Goal: Information Seeking & Learning: Learn about a topic

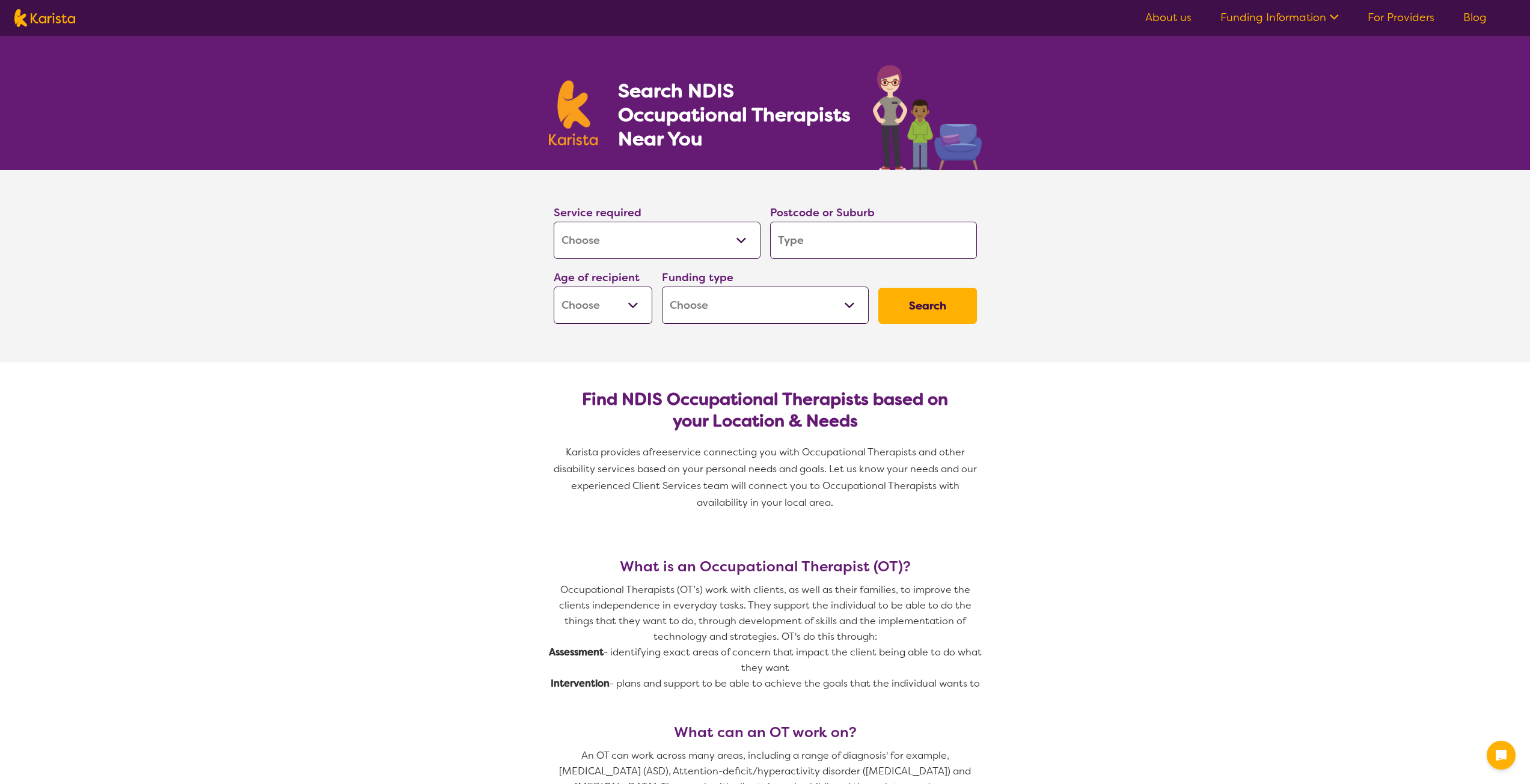
select select "[MEDICAL_DATA]"
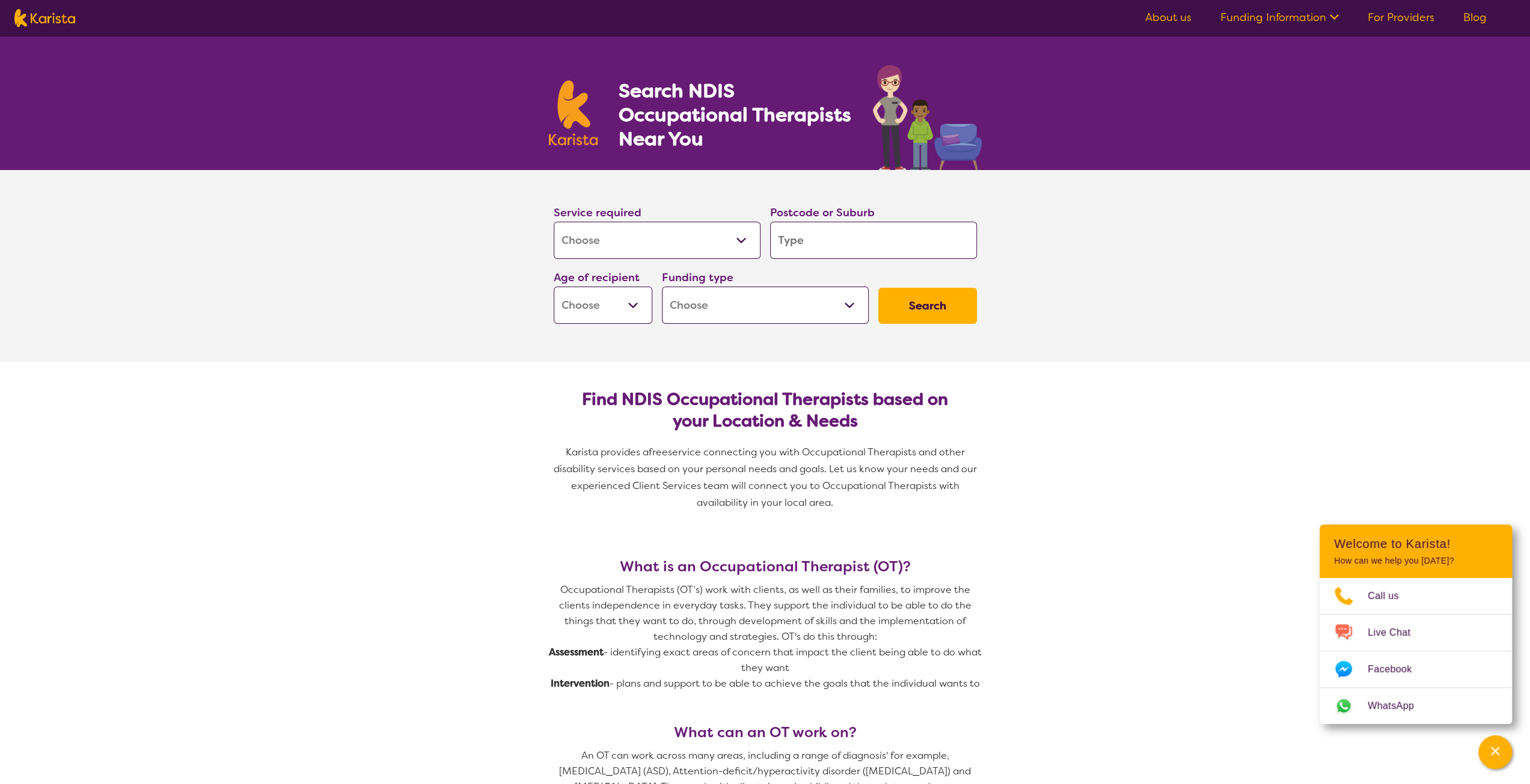
click at [738, 239] on select "Allied Health Assistant Assessment ([MEDICAL_DATA] or [MEDICAL_DATA]) Behaviour…" at bounding box center [657, 240] width 207 height 37
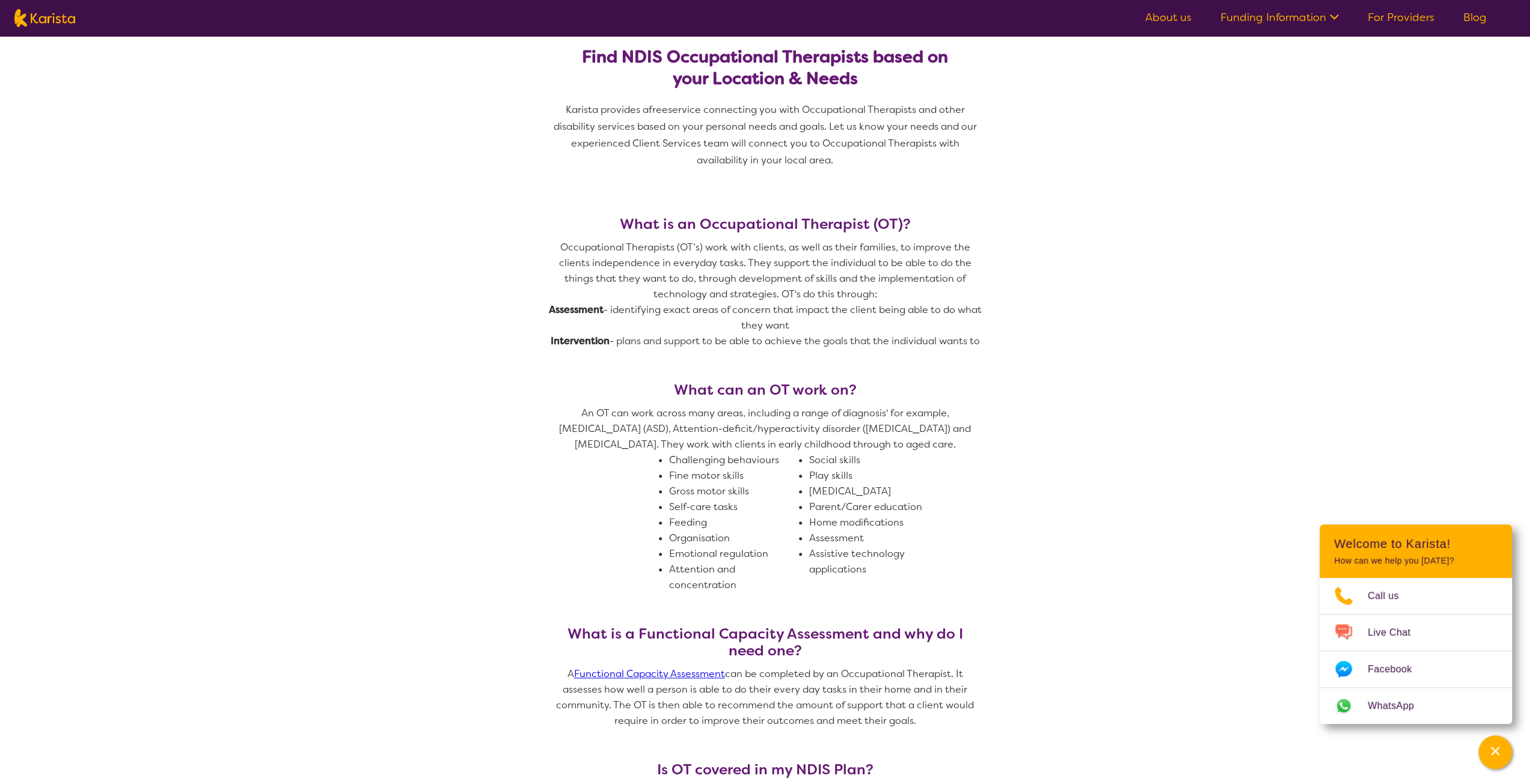
scroll to position [361, 0]
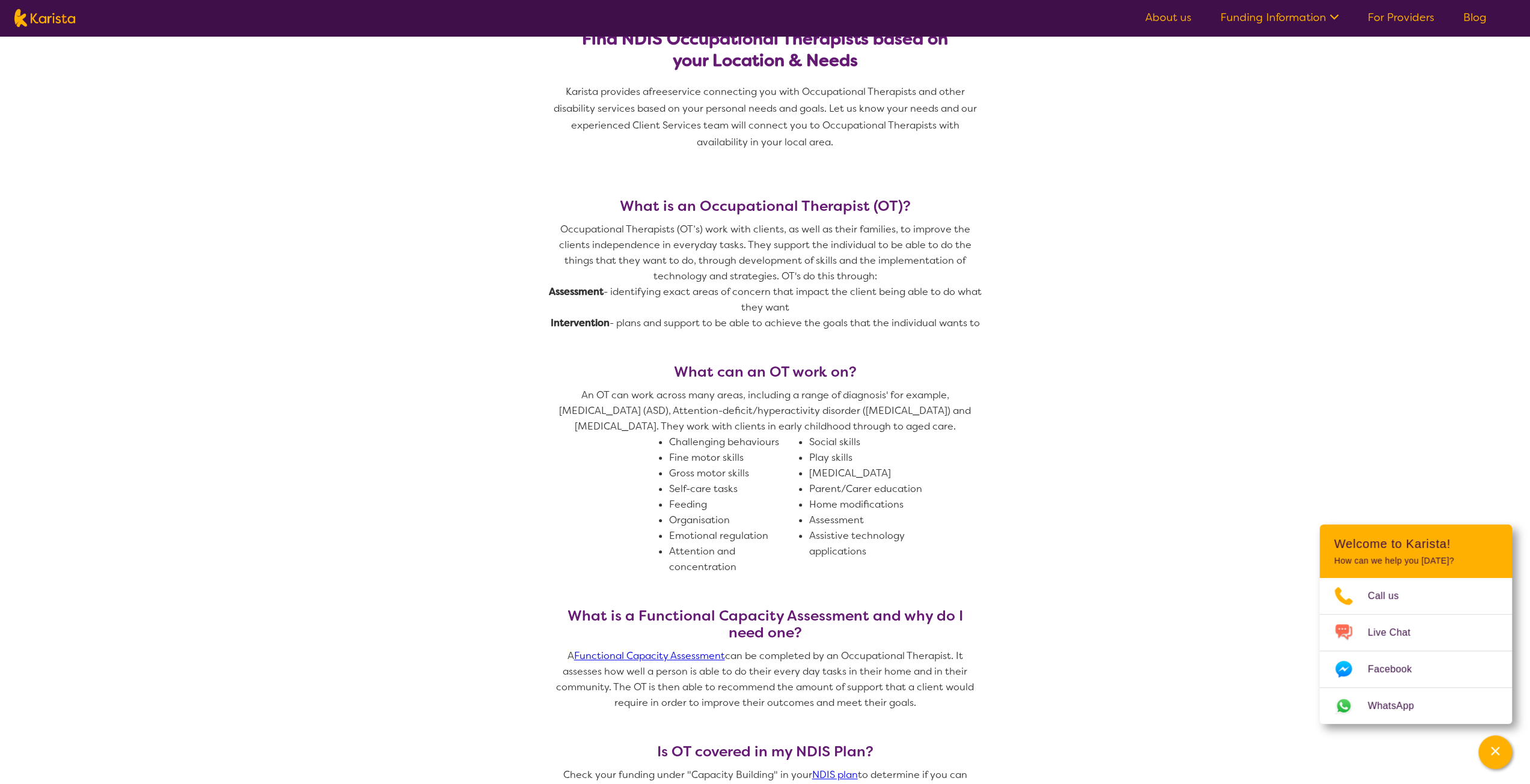
click at [843, 520] on li "Assessment" at bounding box center [874, 521] width 130 height 16
click at [865, 518] on li "Assessment" at bounding box center [874, 521] width 130 height 16
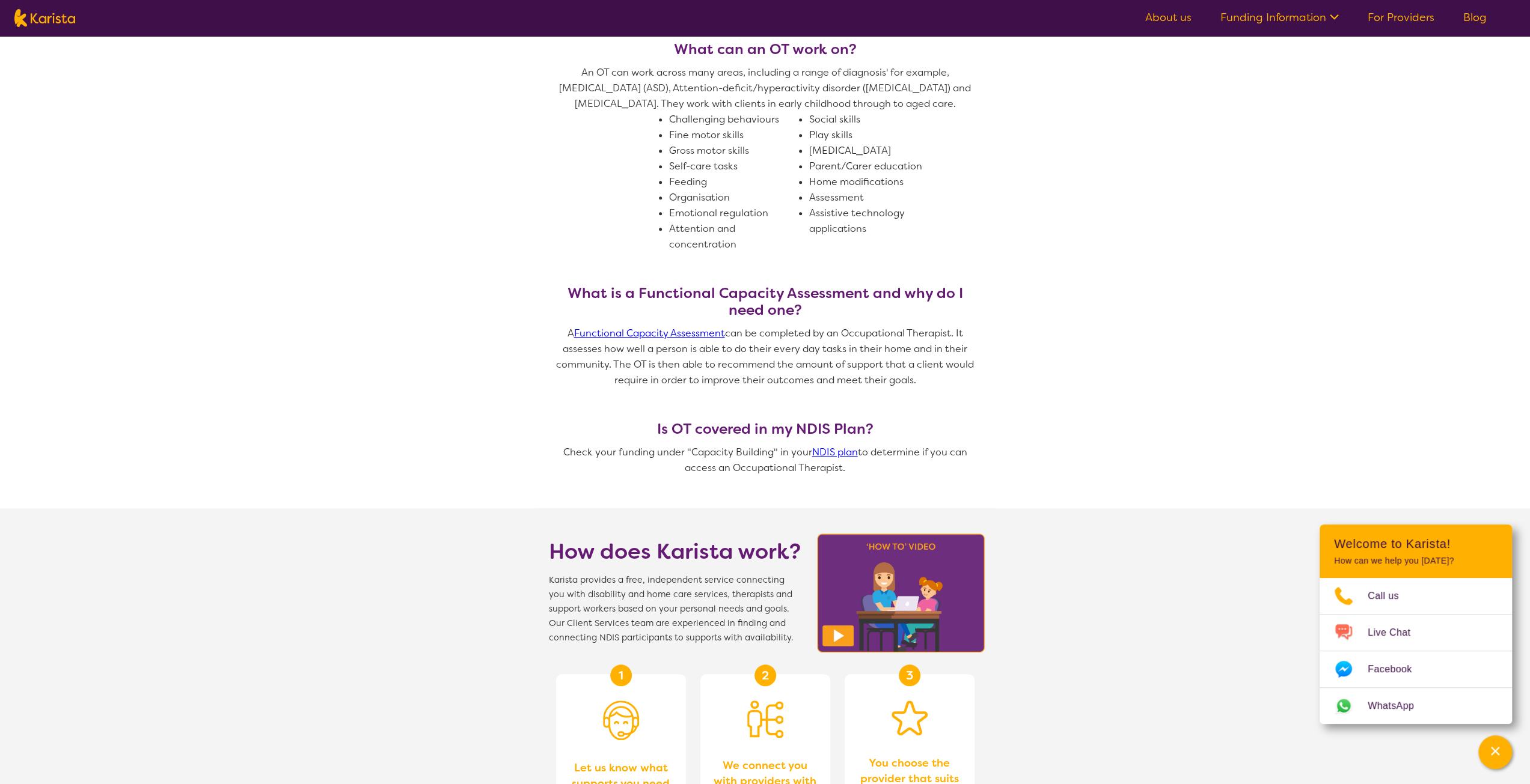
scroll to position [721, 0]
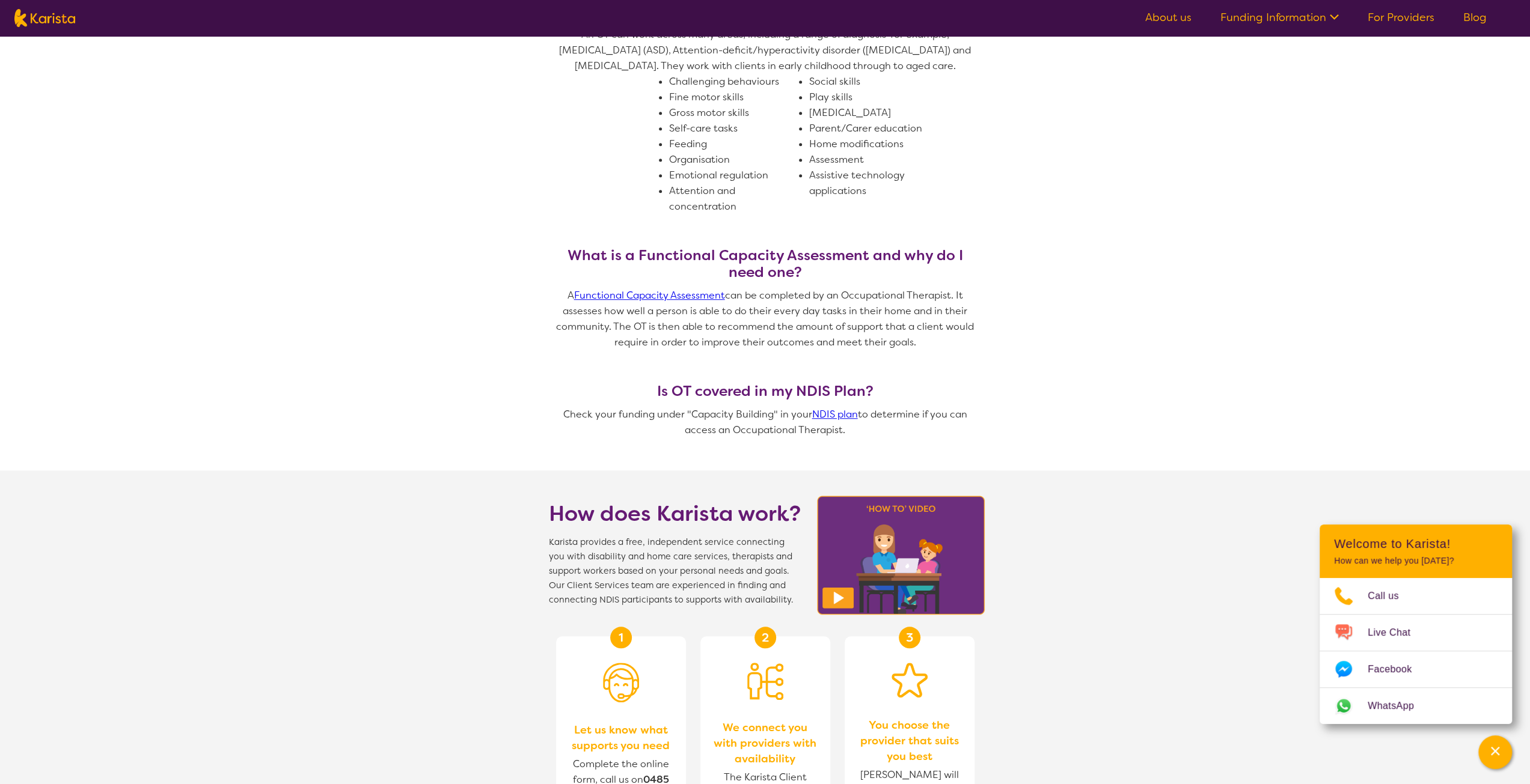
click at [844, 415] on link "NDIS plan" at bounding box center [835, 414] width 45 height 12
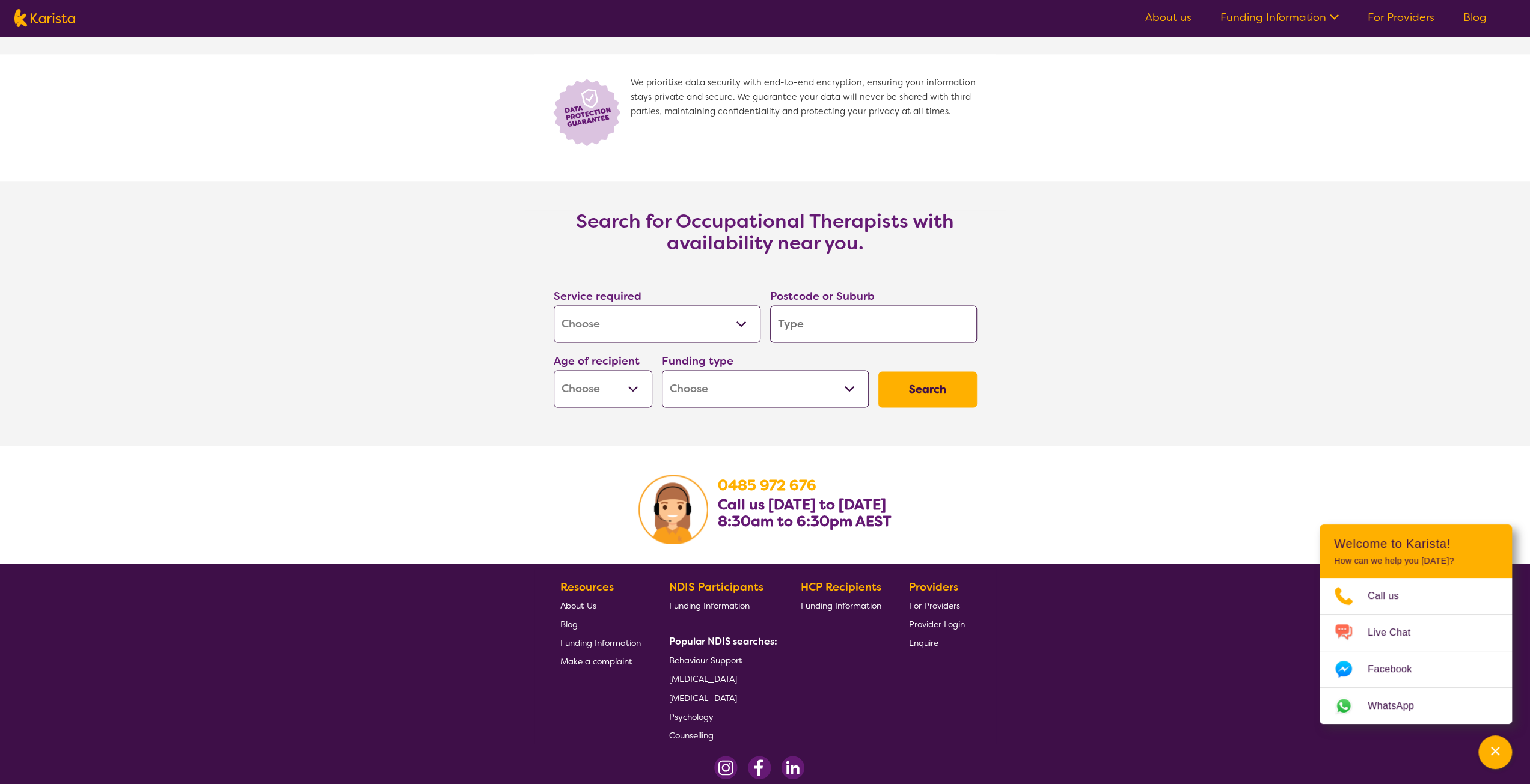
scroll to position [1622, 0]
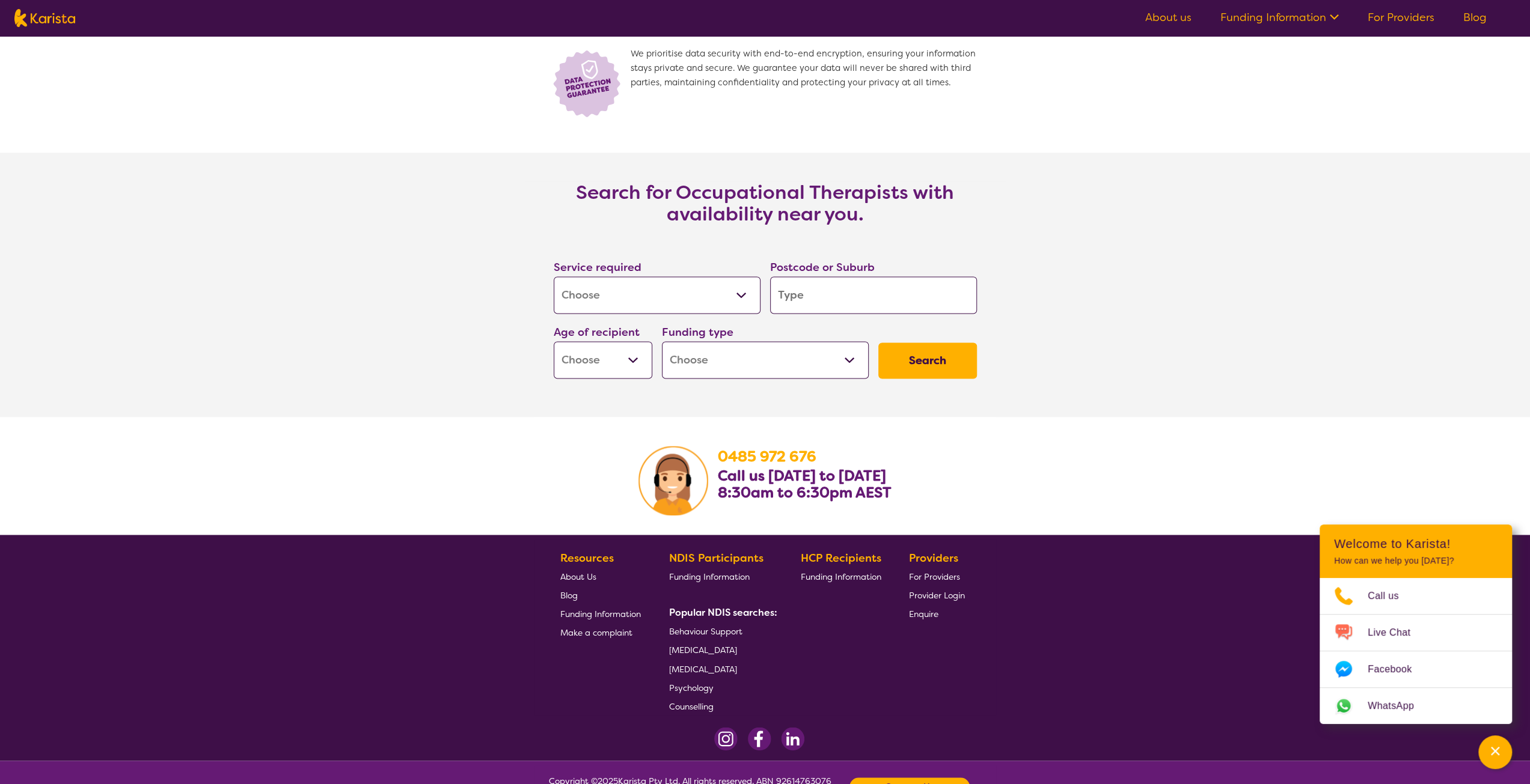
click at [813, 295] on input "search" at bounding box center [873, 294] width 207 height 37
type input "2234"
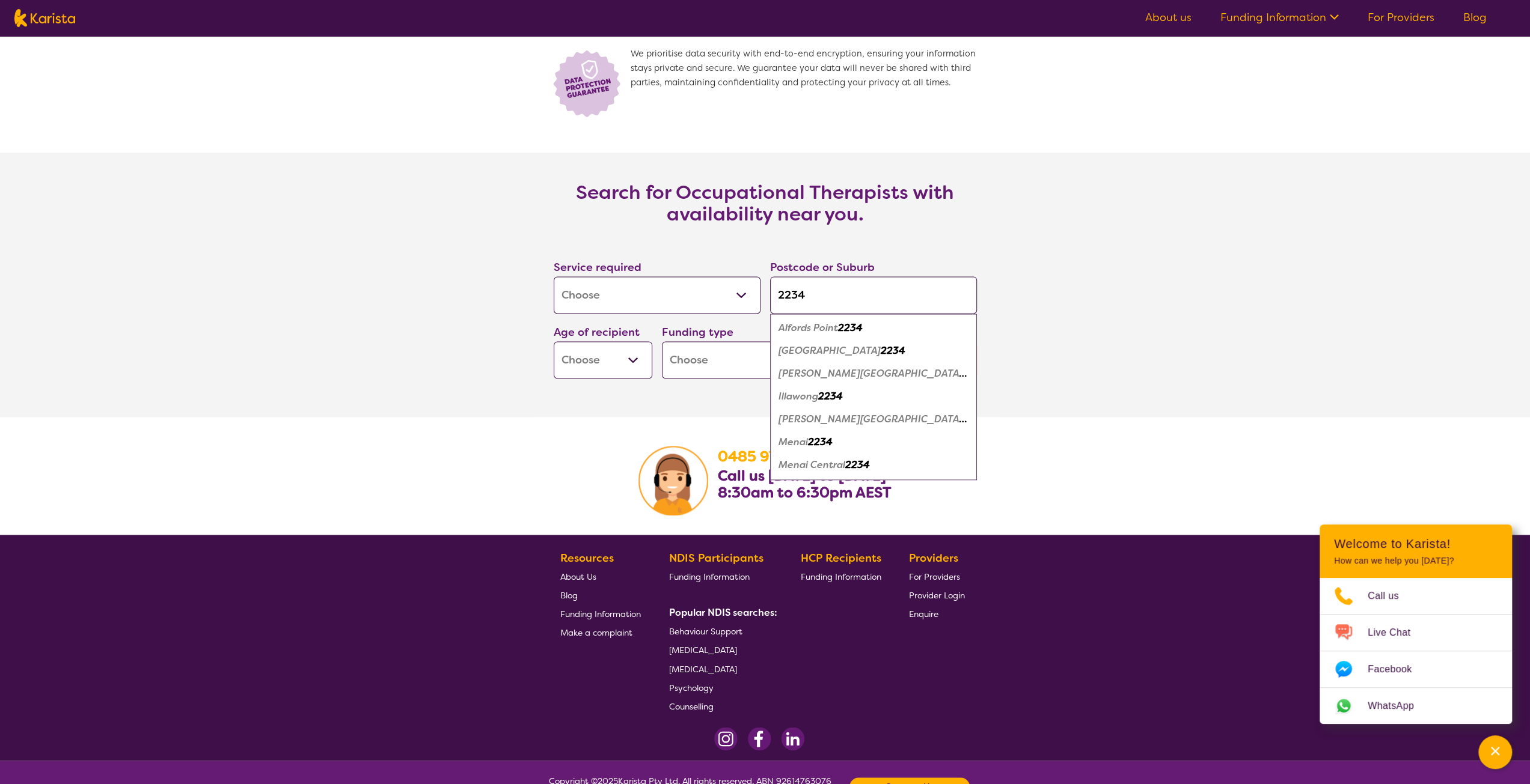
click at [808, 398] on em "Illawong" at bounding box center [798, 396] width 40 height 12
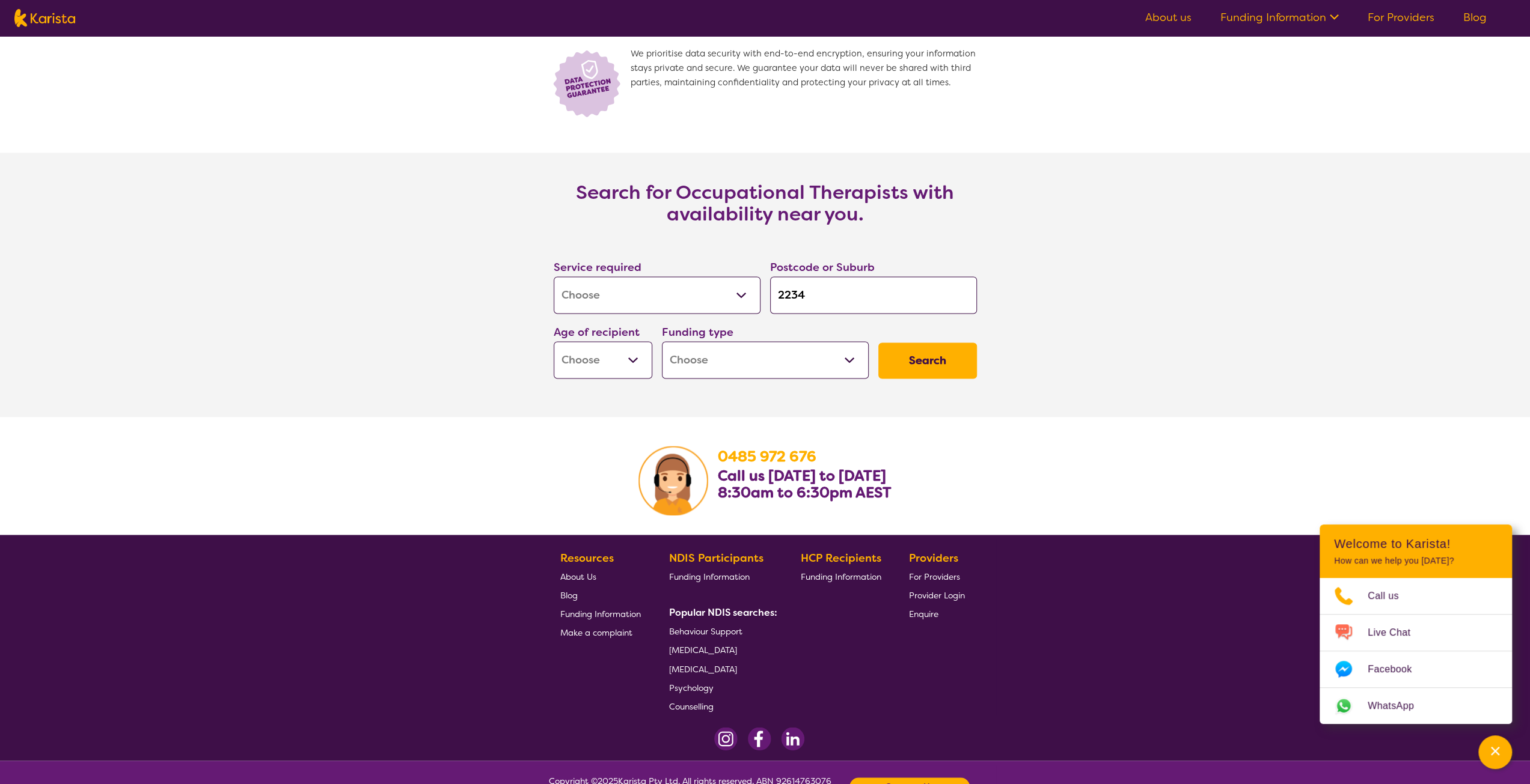
click at [636, 355] on select "Early Childhood - 0 to 9 Child - 10 to 11 Adolescent - 12 to 17 Adult - 18 to 6…" at bounding box center [603, 359] width 99 height 37
select select "AD"
click at [554, 341] on select "Early Childhood - 0 to 9 Child - 10 to 11 Adolescent - 12 to 17 Adult - 18 to 6…" at bounding box center [603, 359] width 99 height 37
select select "AD"
click at [850, 360] on select "Home Care Package (HCP) National Disability Insurance Scheme (NDIS) I don't know" at bounding box center [765, 359] width 207 height 37
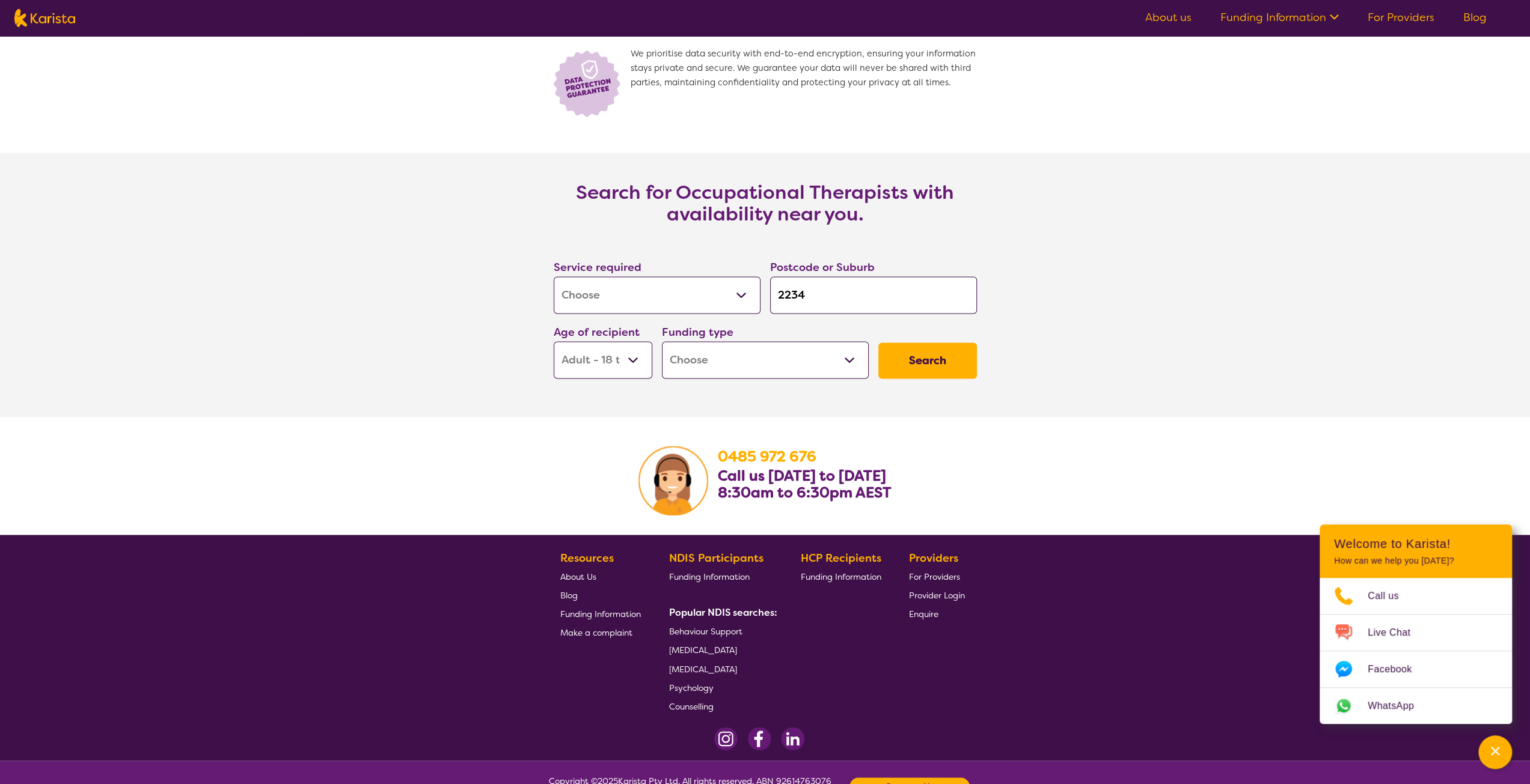
select select "i-don-t-know"
click at [662, 341] on select "Home Care Package (HCP) National Disability Insurance Scheme (NDIS) I don't know" at bounding box center [765, 359] width 207 height 37
select select "i-don-t-know"
click at [940, 361] on button "Search" at bounding box center [927, 361] width 99 height 36
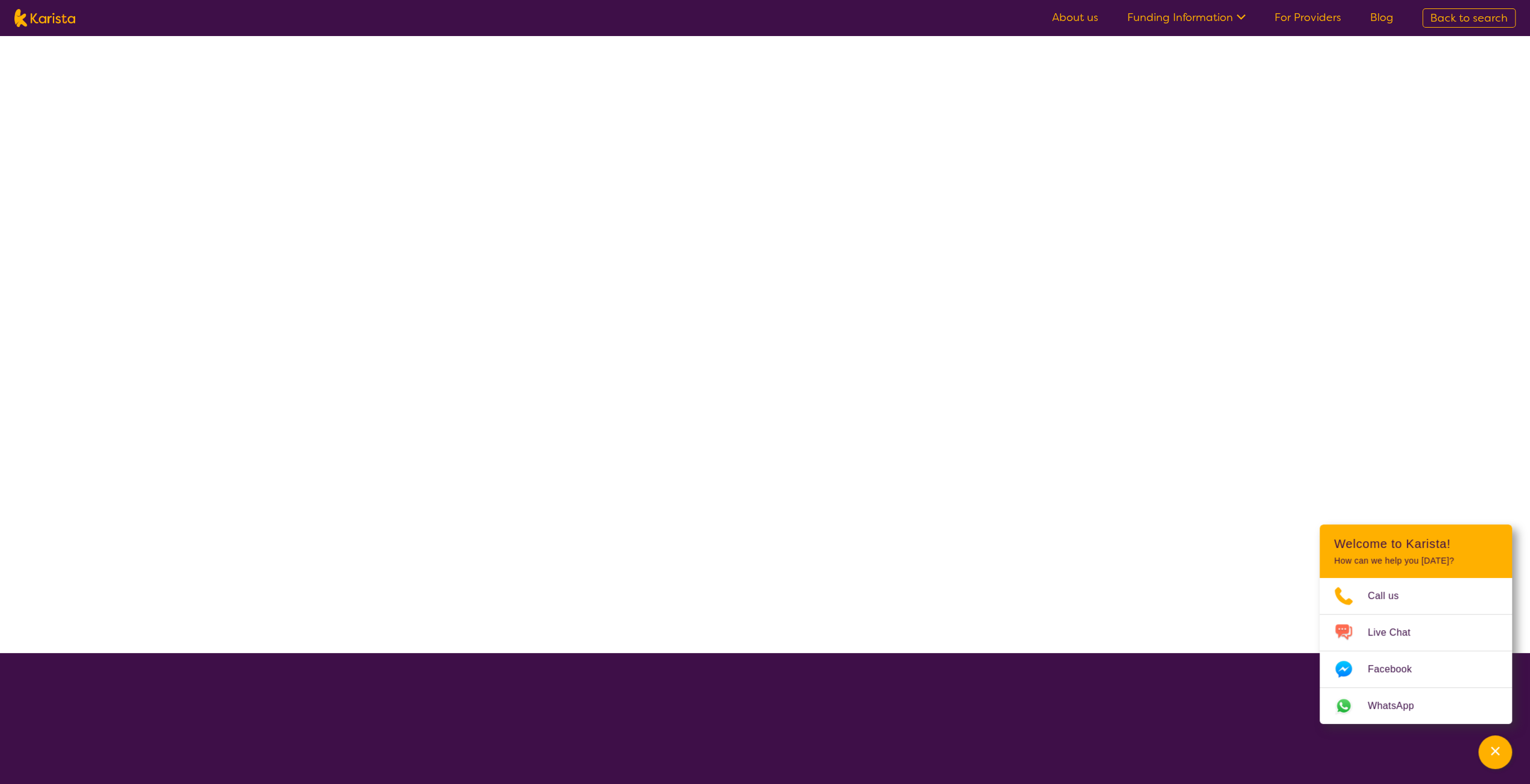
select select "[MEDICAL_DATA]"
select select "AD"
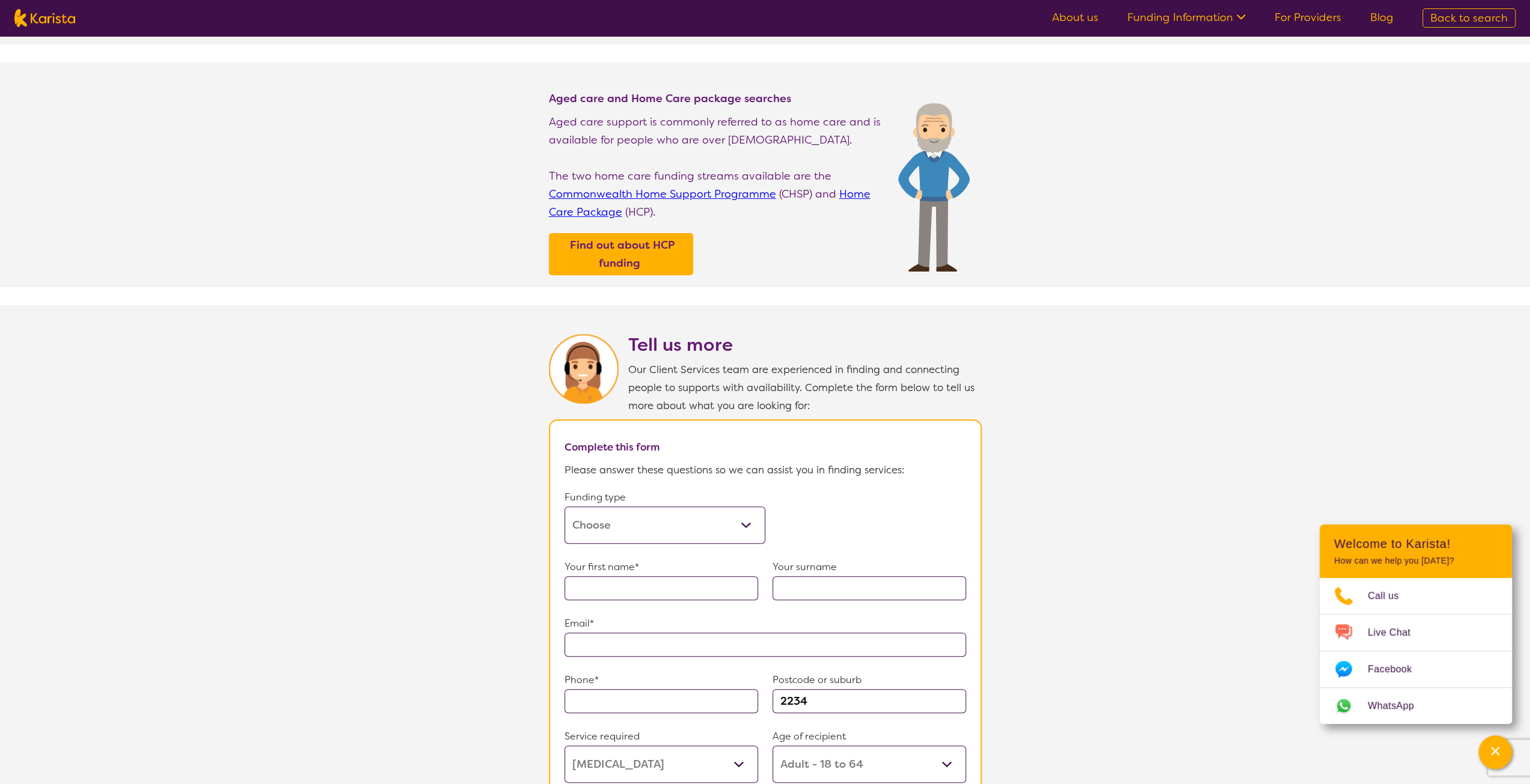
scroll to position [481, 0]
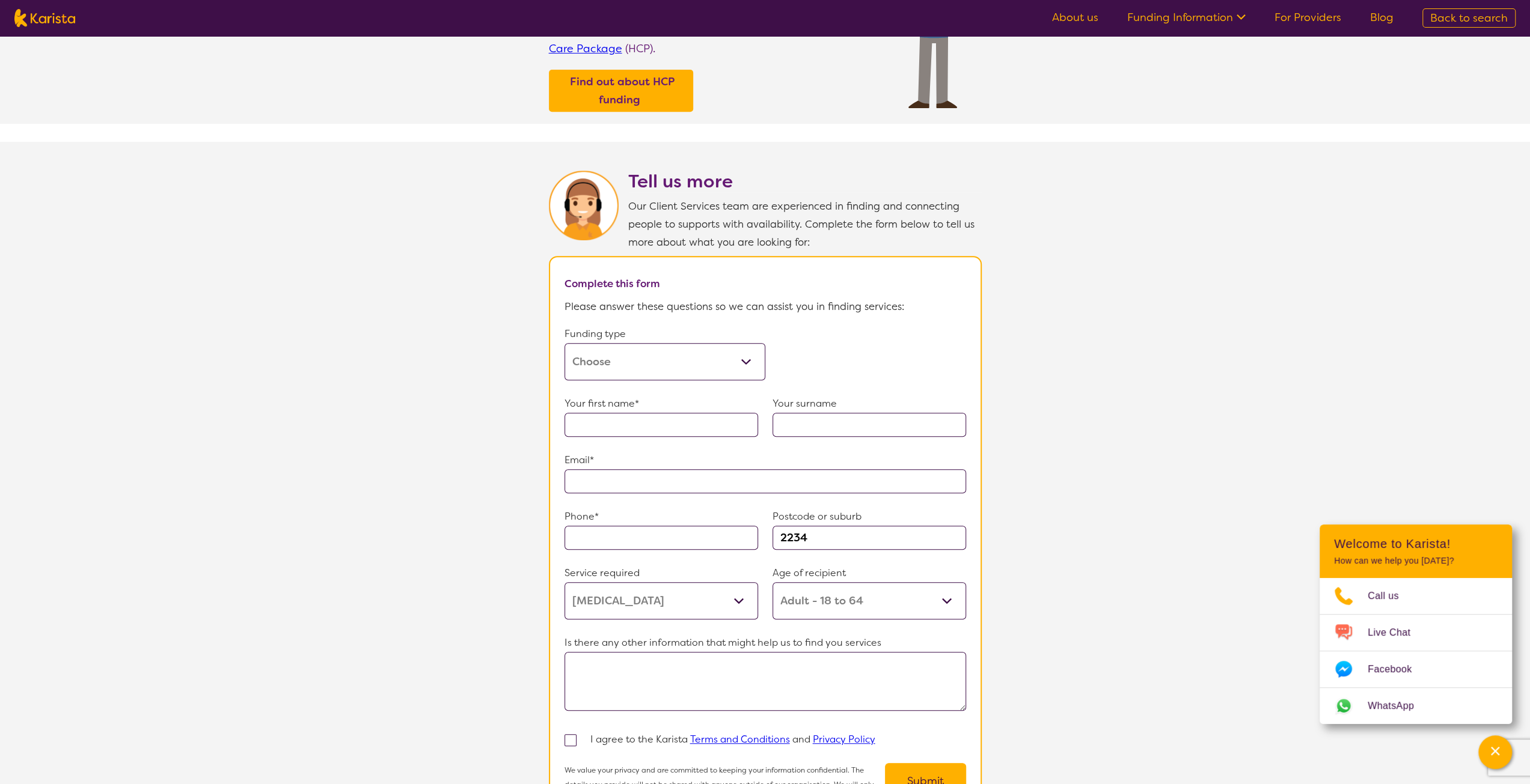
click at [747, 351] on select "Home Care Package (HCP) Home Care Package - Level 1 Home Care Package - Level 2…" at bounding box center [665, 361] width 201 height 37
click at [745, 352] on select "Home Care Package (HCP) Home Care Package - Level 1 Home Care Package - Level 2…" at bounding box center [665, 361] width 201 height 37
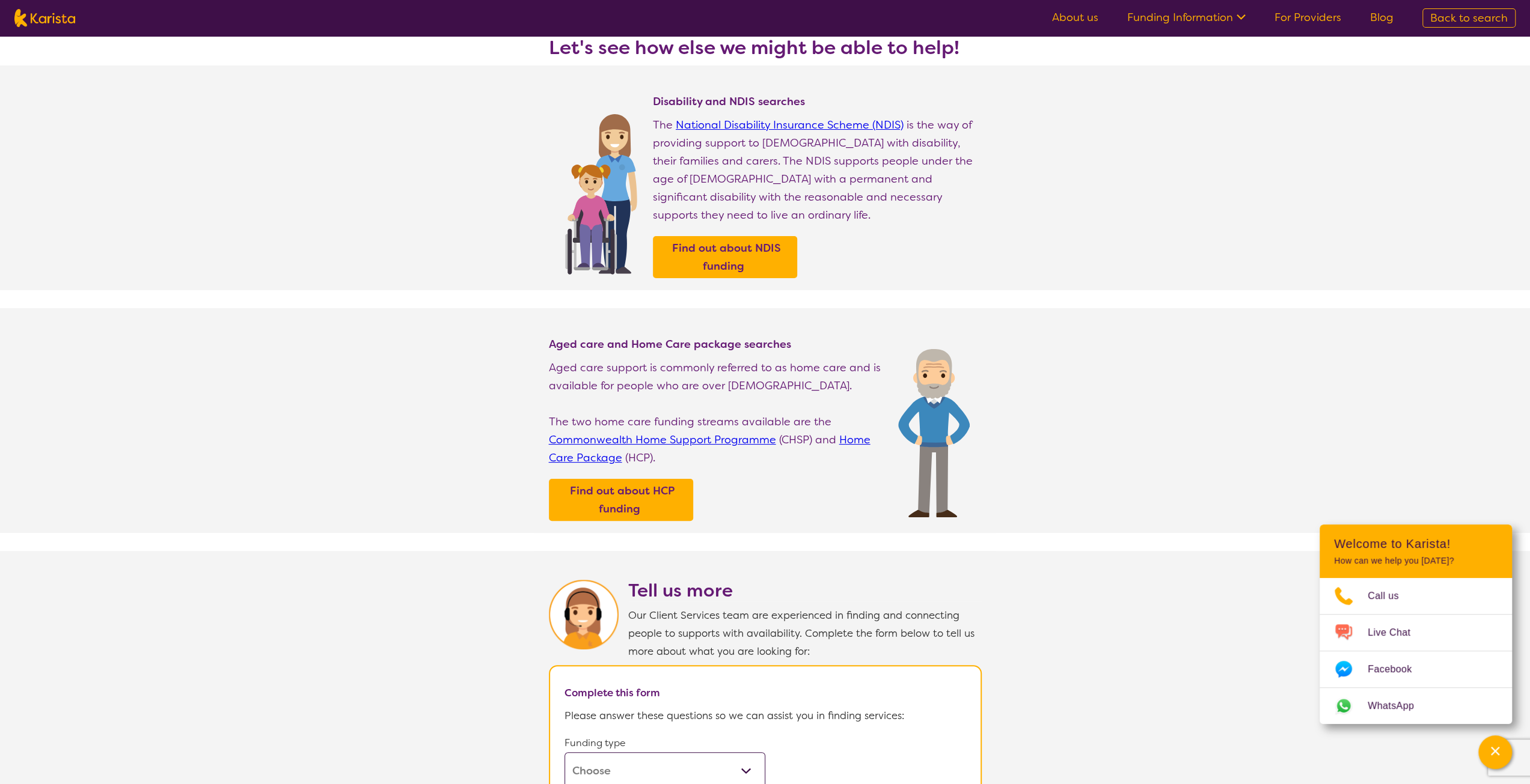
scroll to position [0, 0]
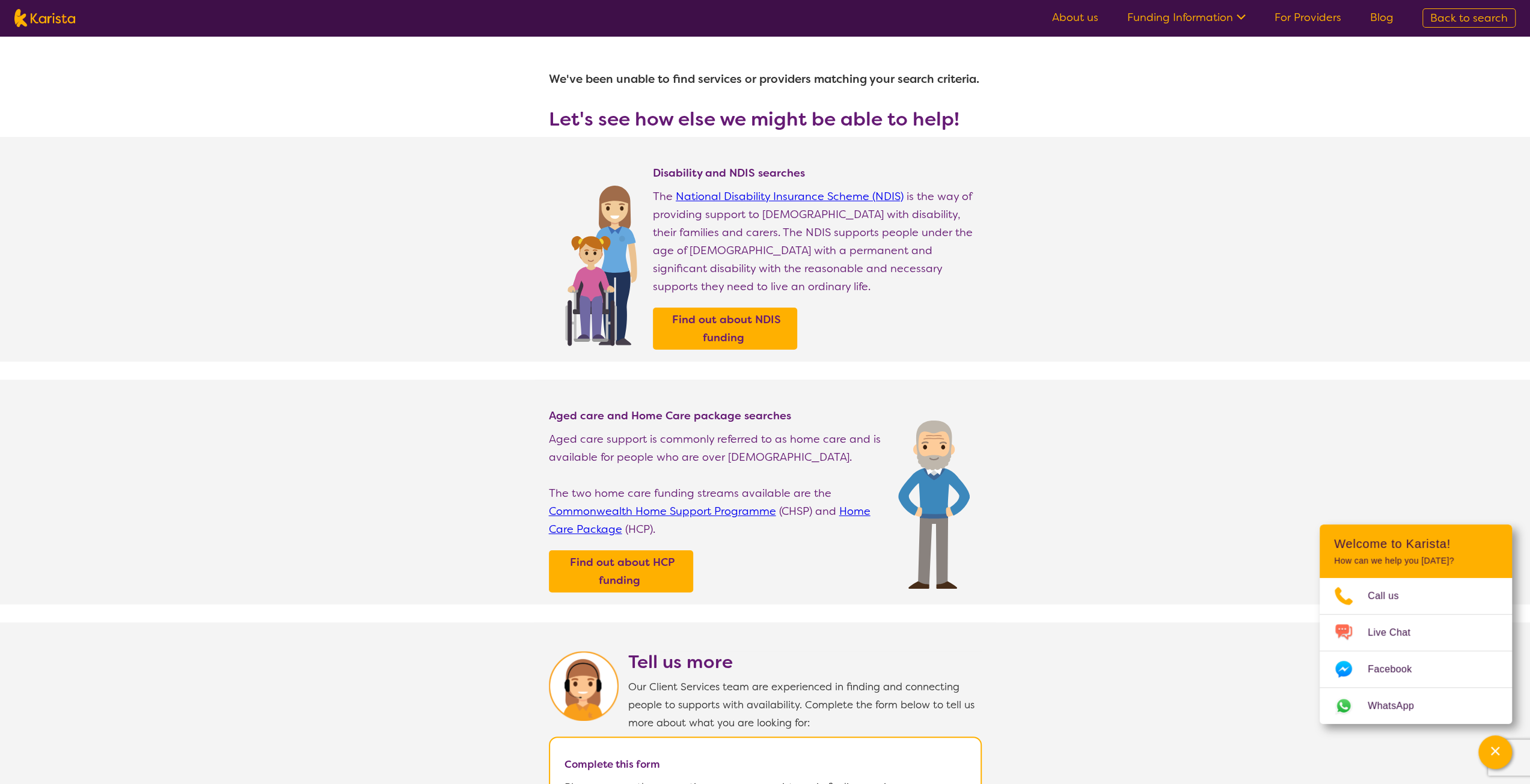
select select "[MEDICAL_DATA]"
select select "AD"
select select "i-don-t-know"
select select "[MEDICAL_DATA]"
select select "AD"
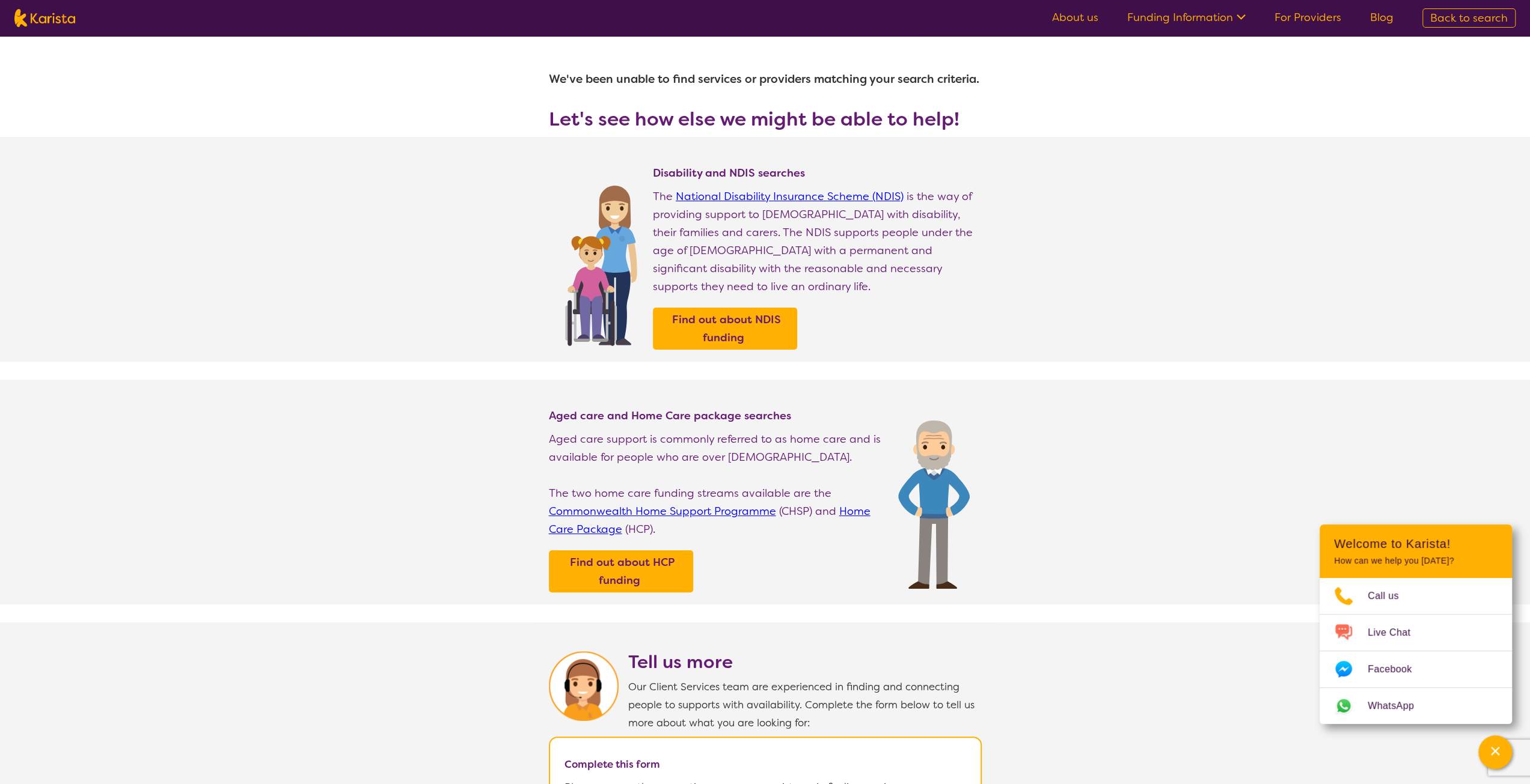
select select "i-don-t-know"
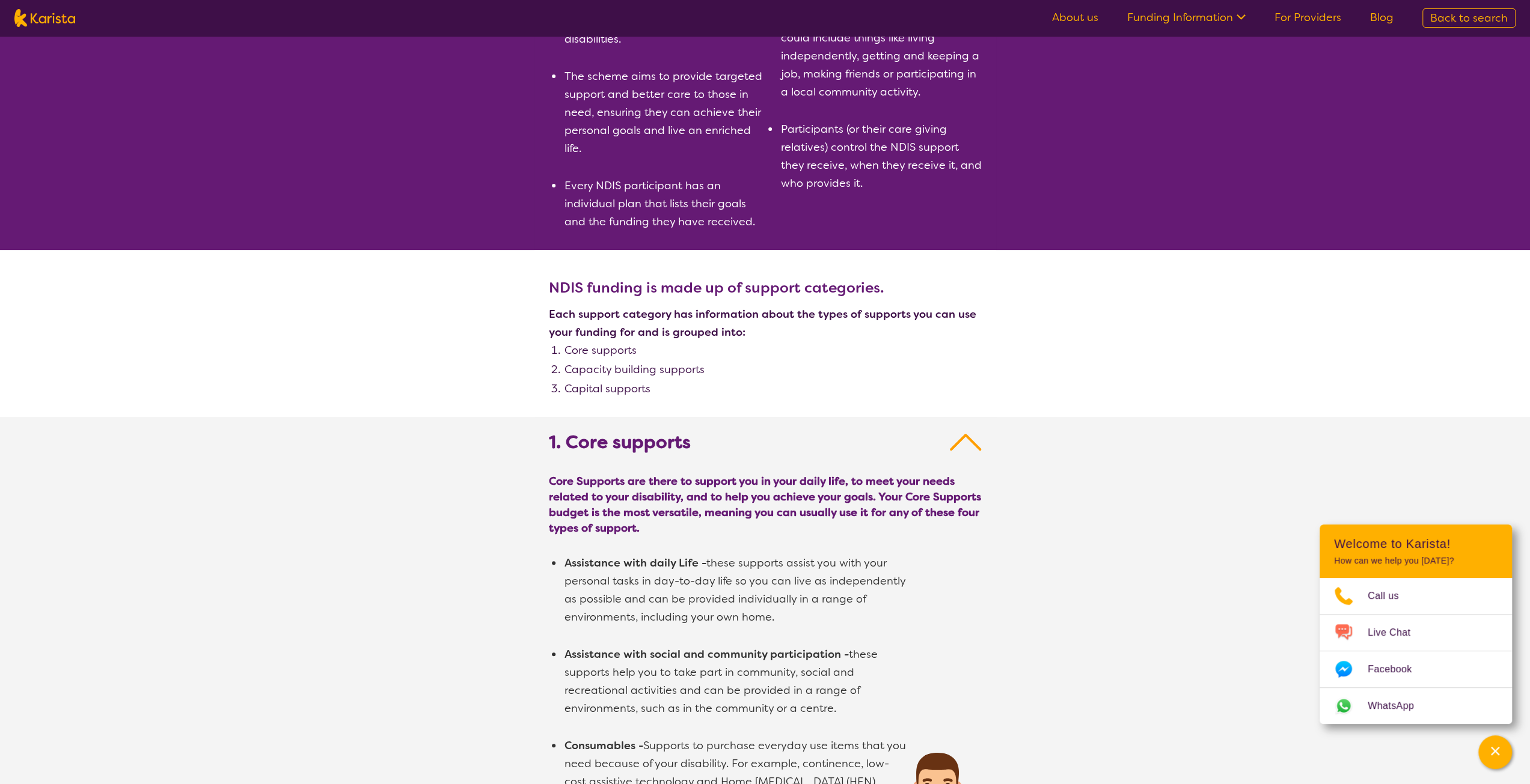
scroll to position [361, 0]
